Goal: Information Seeking & Learning: Learn about a topic

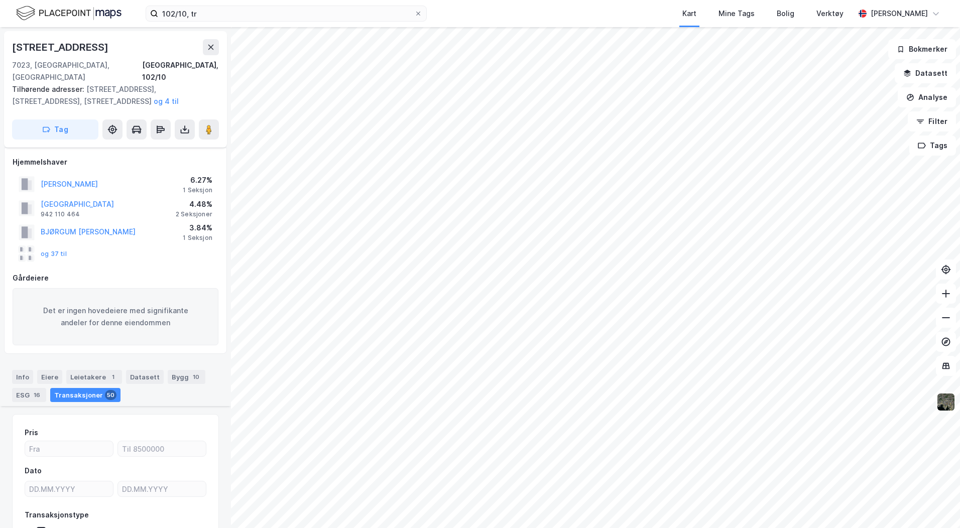
scroll to position [5240, 0]
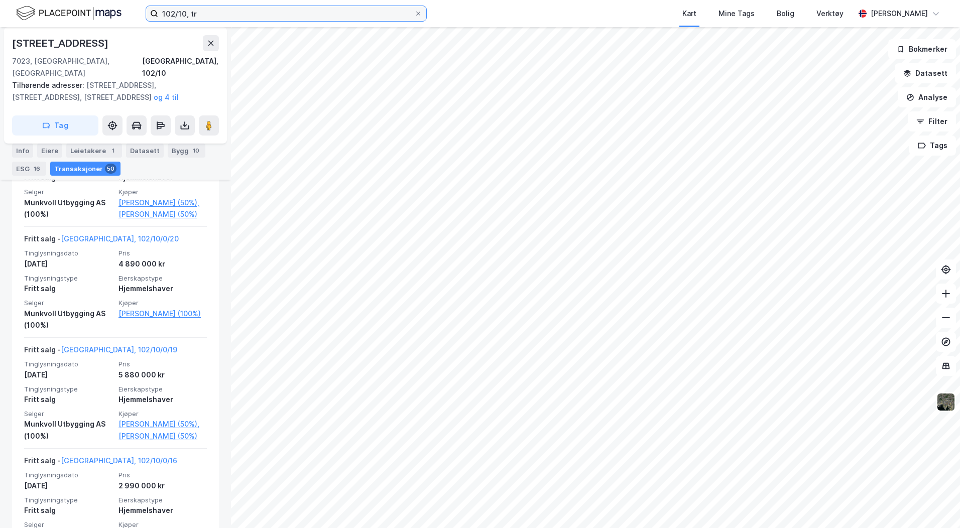
drag, startPoint x: 203, startPoint y: 15, endPoint x: 94, endPoint y: 13, distance: 109.0
click at [112, 13] on div "102/10, tr Kart Mine Tags Bolig Verktøy [PERSON_NAME]" at bounding box center [480, 13] width 960 height 27
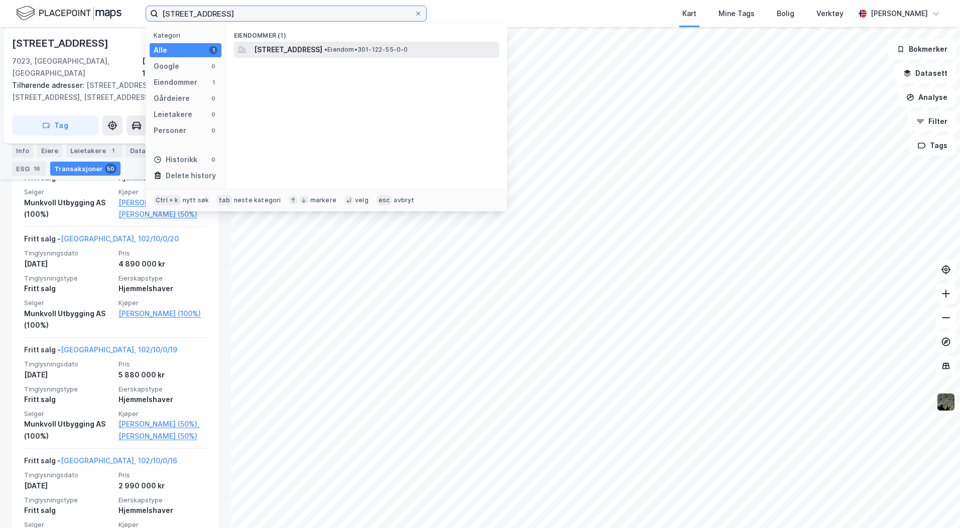
type input "[STREET_ADDRESS]"
click at [276, 47] on span "[STREET_ADDRESS]" at bounding box center [288, 50] width 68 height 12
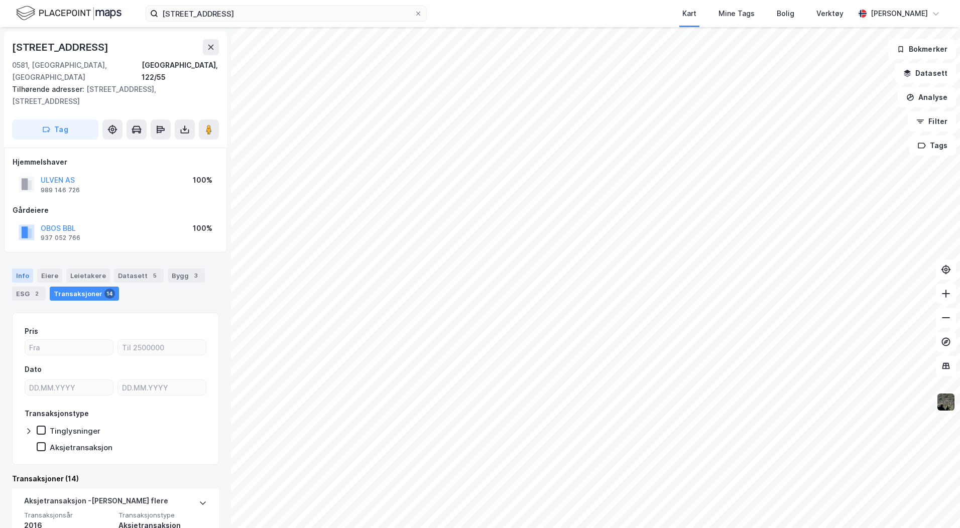
click at [25, 269] on div "Info" at bounding box center [22, 276] width 21 height 14
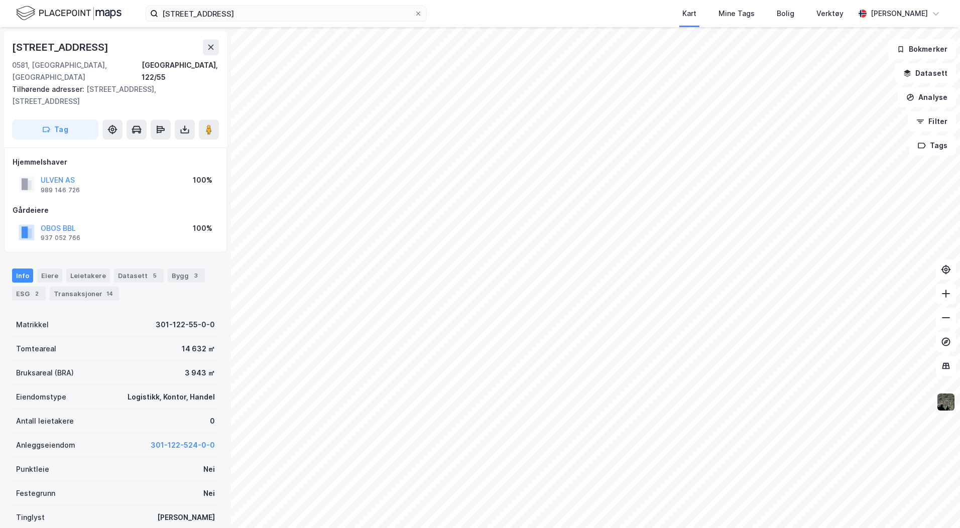
scroll to position [55, 0]
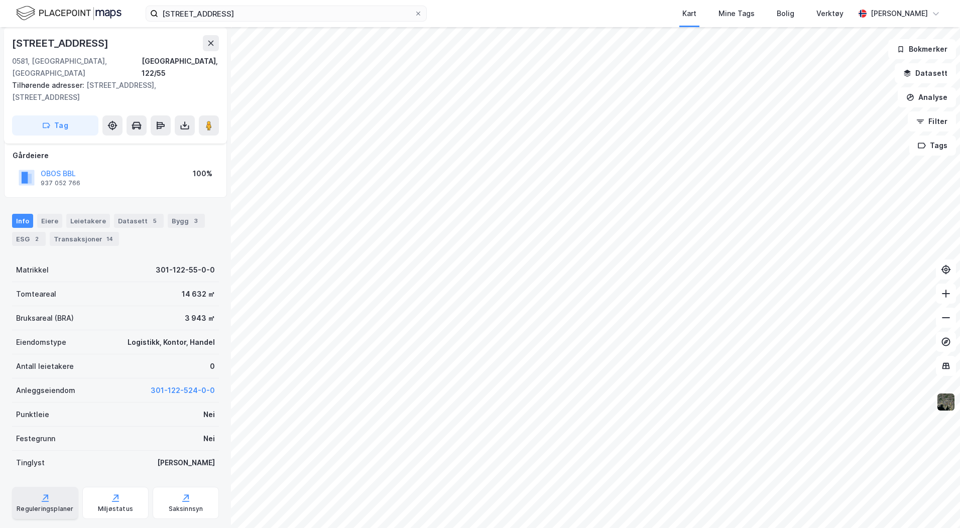
click at [29, 487] on div "Reguleringsplaner" at bounding box center [45, 503] width 66 height 32
